Goal: Find specific page/section: Find specific page/section

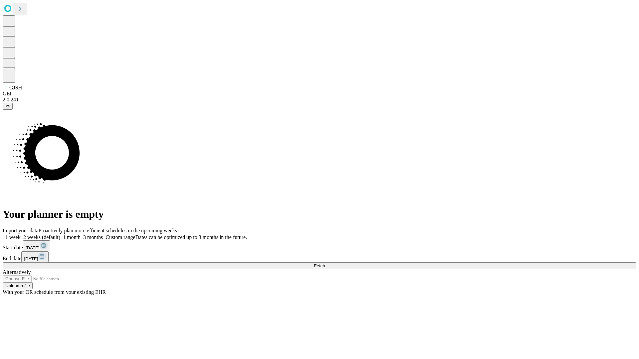
click at [325, 263] on span "Fetch" at bounding box center [319, 265] width 11 height 5
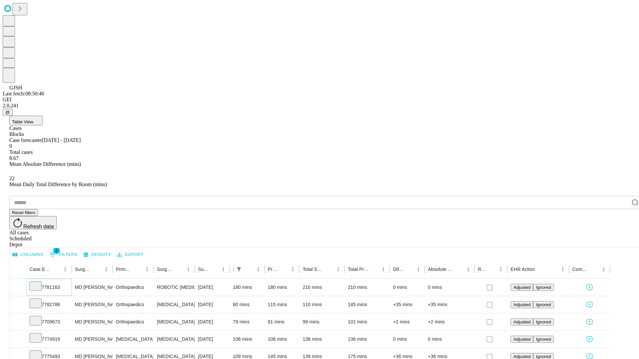
click at [39, 282] on icon at bounding box center [35, 285] width 7 height 7
